Goal: Transaction & Acquisition: Purchase product/service

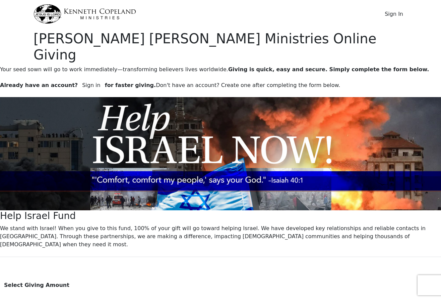
click at [398, 13] on button "Sign In" at bounding box center [394, 14] width 27 height 13
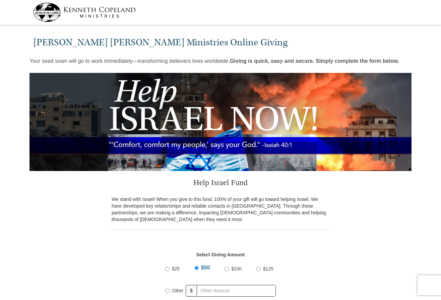
select select "AL"
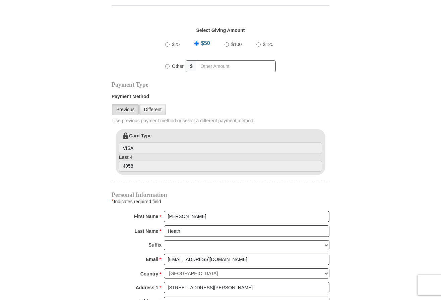
scroll to position [221, 0]
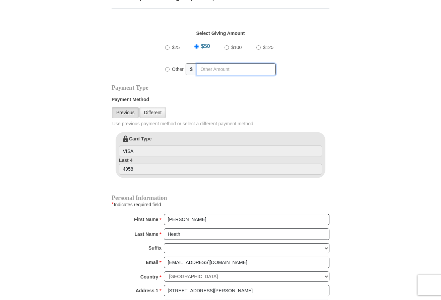
radio input "true"
click at [234, 72] on input "text" at bounding box center [237, 69] width 77 height 12
type input "205.00"
click at [160, 107] on link "Different" at bounding box center [153, 112] width 27 height 11
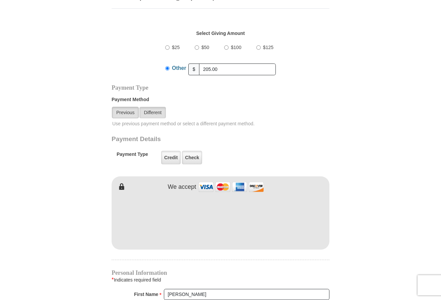
click at [130, 107] on link "Previous" at bounding box center [125, 112] width 27 height 11
click at [129, 107] on link "Previous" at bounding box center [125, 112] width 27 height 11
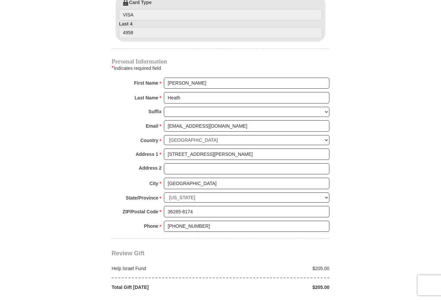
scroll to position [366, 0]
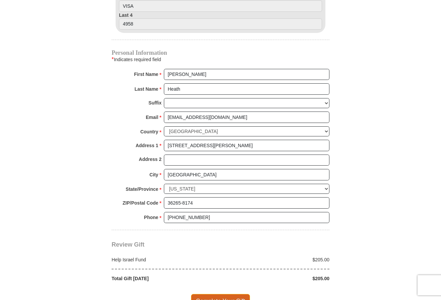
click at [225, 294] on span "Complete Your Gift" at bounding box center [220, 301] width 59 height 14
